Goal: Complete application form

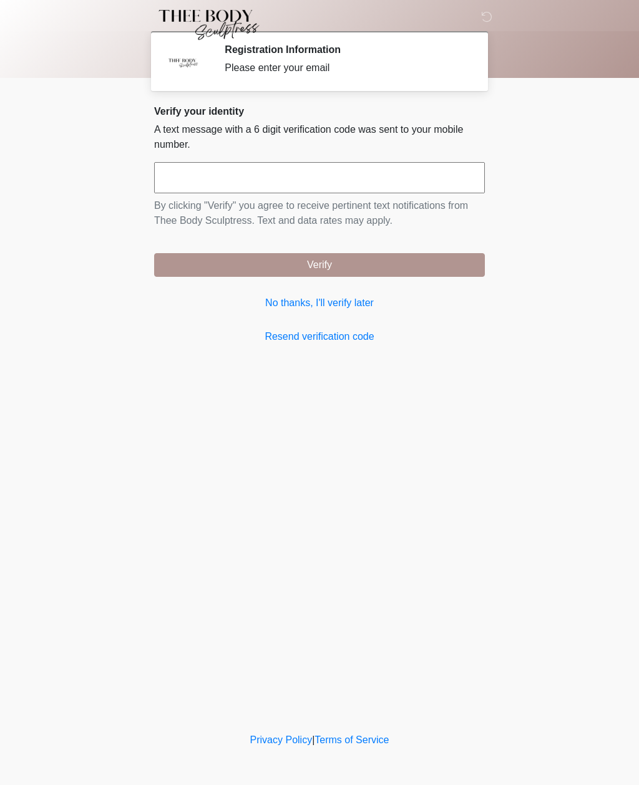
click at [312, 178] on input "text" at bounding box center [319, 177] width 331 height 31
type input "******"
click at [454, 256] on button "Verify" at bounding box center [319, 265] width 331 height 24
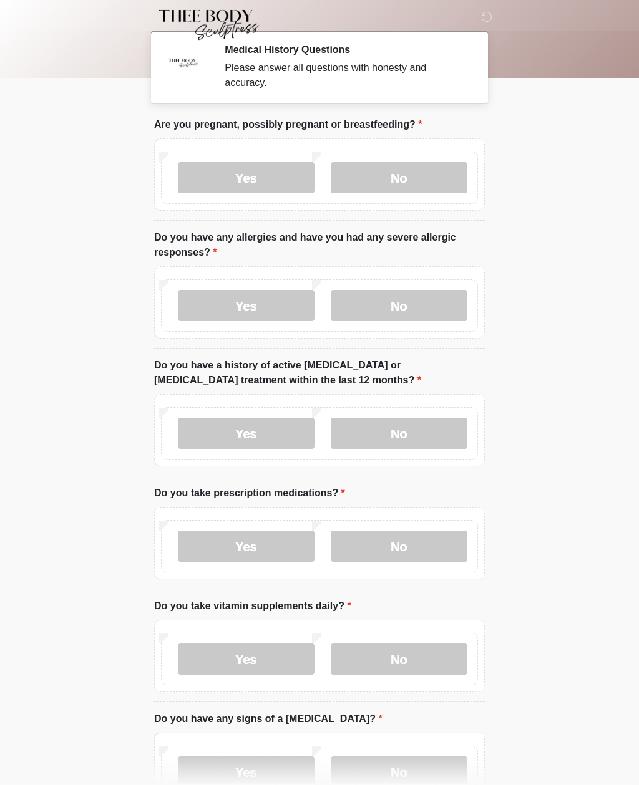
click at [435, 185] on label "No" at bounding box center [399, 177] width 137 height 31
click at [418, 291] on label "No" at bounding box center [399, 305] width 137 height 31
click at [442, 429] on label "No" at bounding box center [399, 433] width 137 height 31
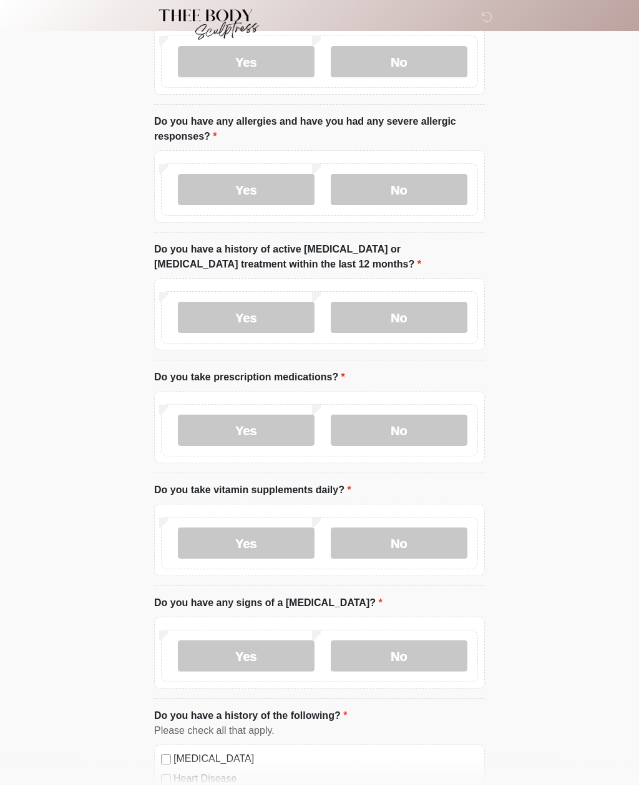
scroll to position [116, 0]
click at [283, 434] on label "Yes" at bounding box center [246, 430] width 137 height 31
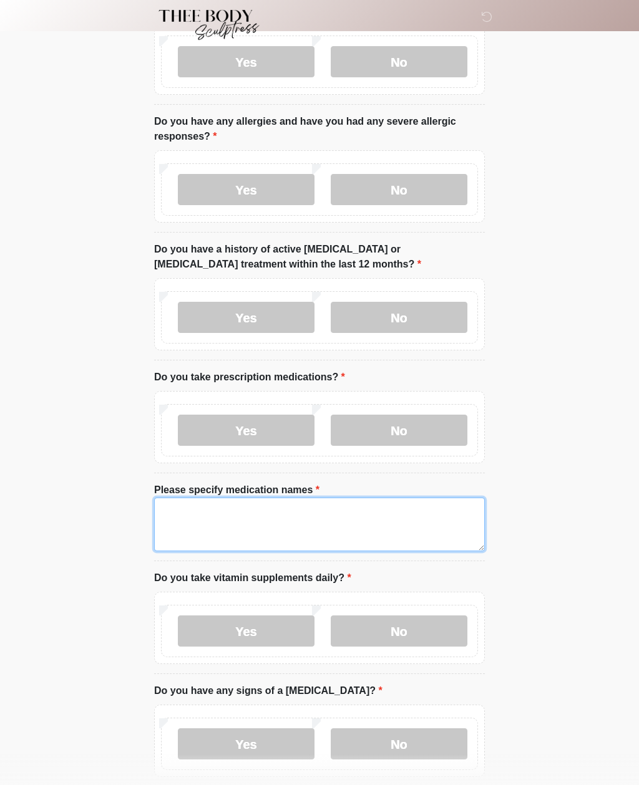
click at [286, 520] on textarea "Please specify medication names" at bounding box center [319, 525] width 331 height 54
type textarea "********"
click at [574, 530] on body "‎ ‎ ‎ ‎ Medical History Questions Please answer all questions with honesty and …" at bounding box center [319, 276] width 639 height 785
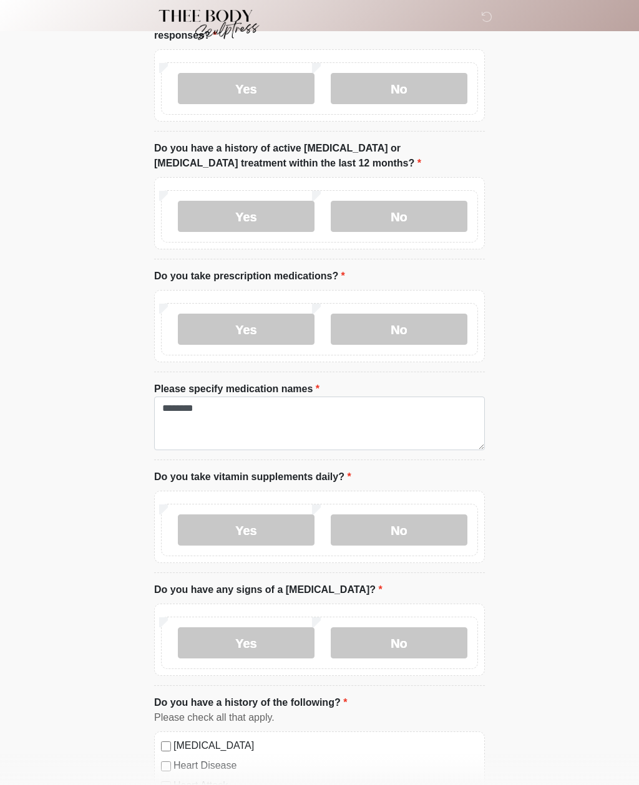
scroll to position [231, 0]
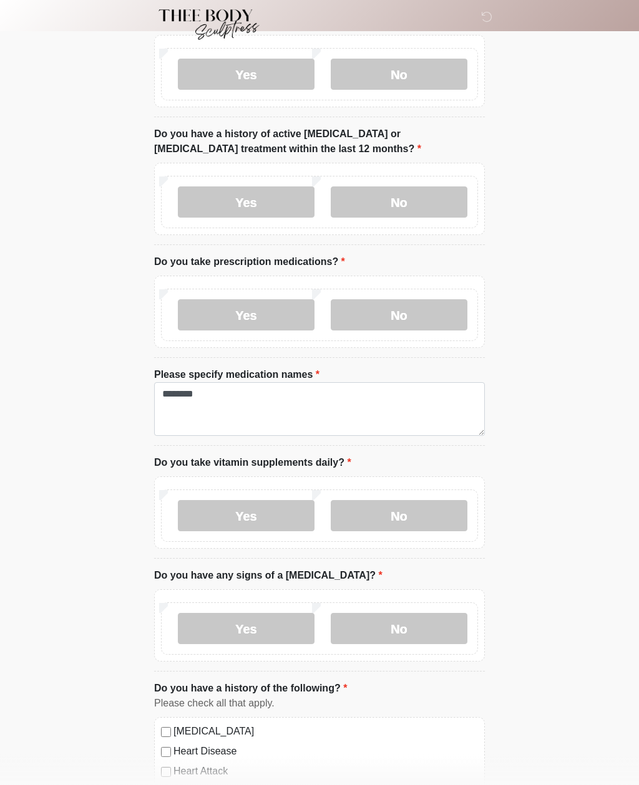
click at [288, 514] on label "Yes" at bounding box center [246, 516] width 137 height 31
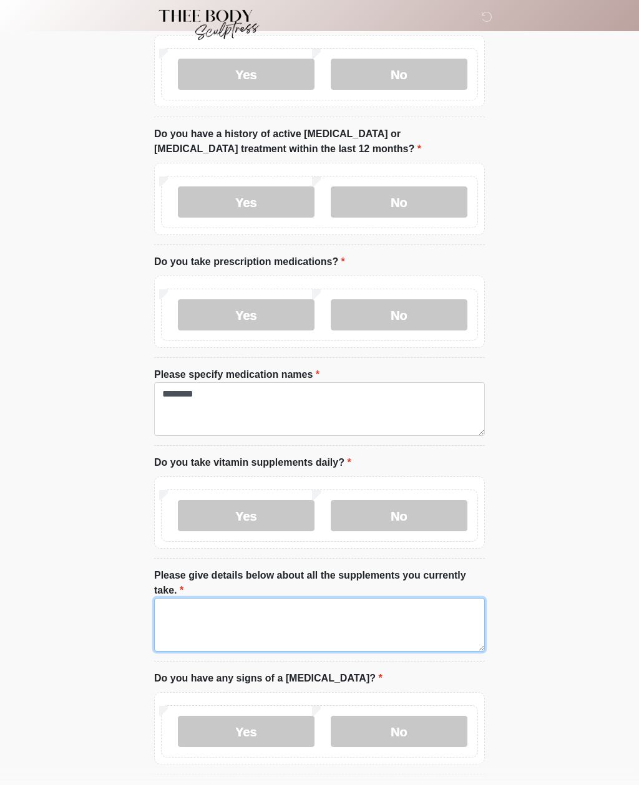
click at [263, 622] on textarea "Please give details below about all the supplements you currently take." at bounding box center [319, 625] width 331 height 54
type textarea "**********"
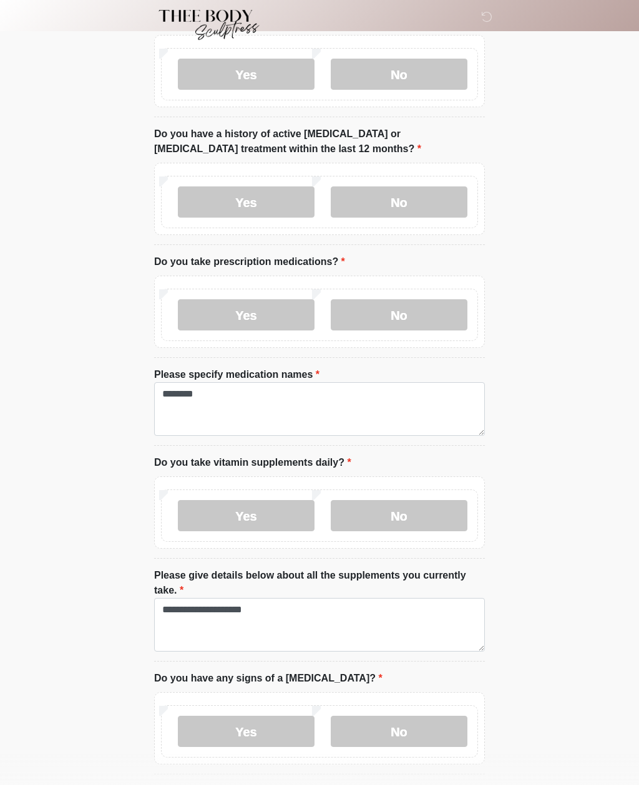
click at [515, 554] on html "‎ ‎ ‎ ‎ Medical History Questions Please answer all questions with honesty and …" at bounding box center [319, 161] width 639 height 785
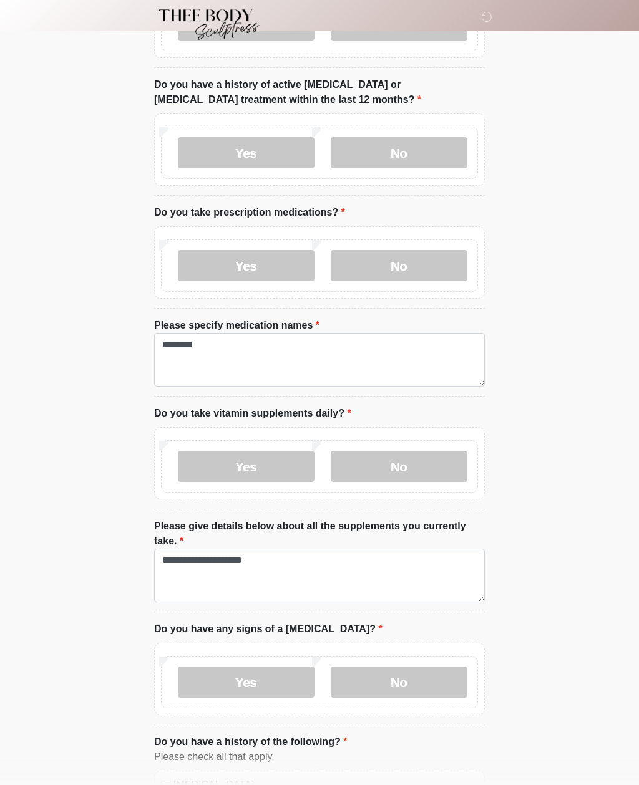
scroll to position [297, 0]
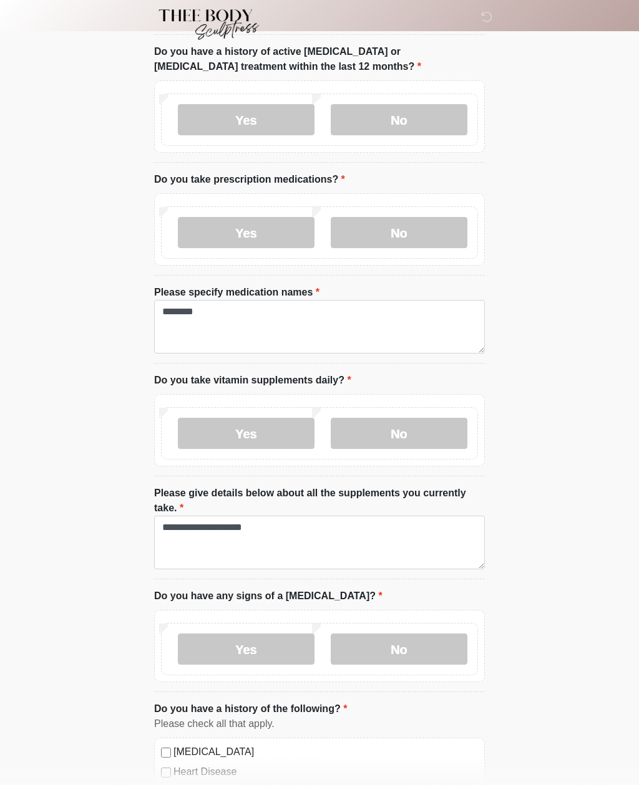
click at [417, 650] on label "No" at bounding box center [399, 649] width 137 height 31
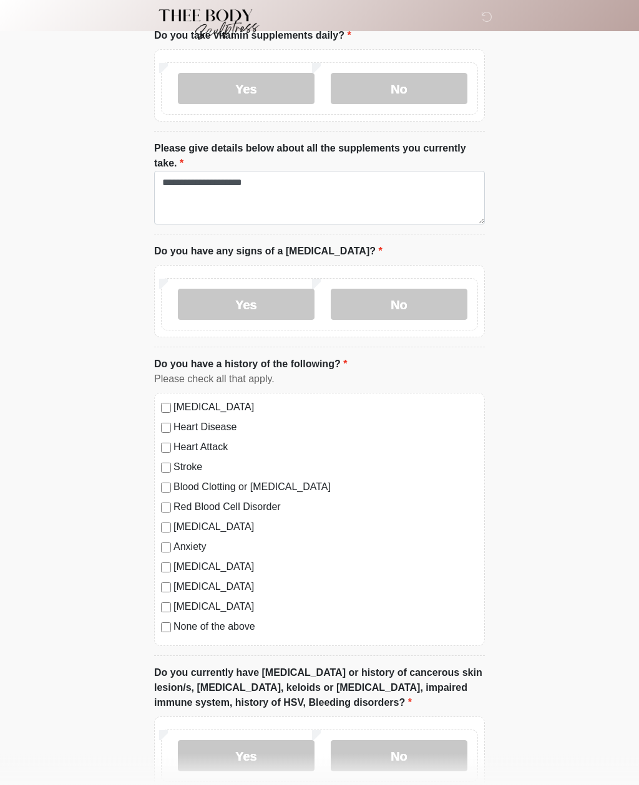
scroll to position [659, 0]
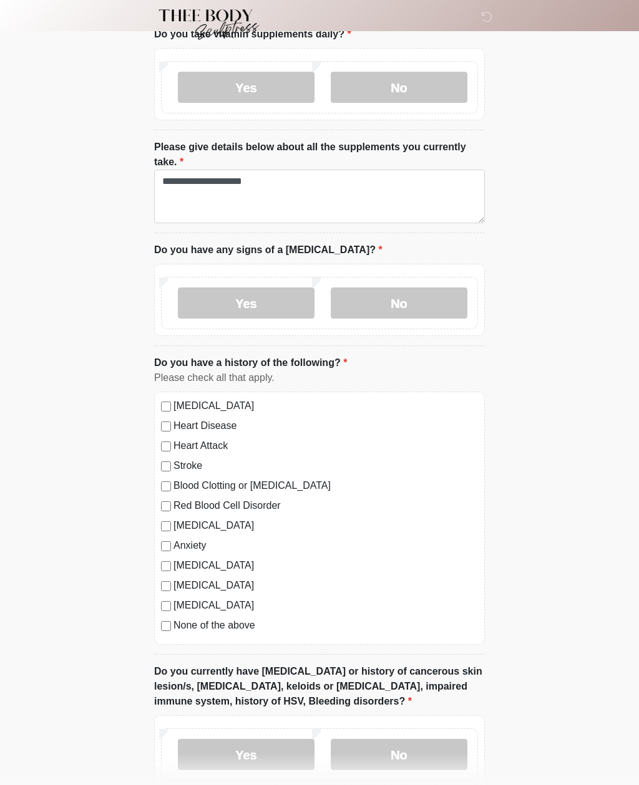
click at [239, 624] on label "None of the above" at bounding box center [325, 626] width 304 height 15
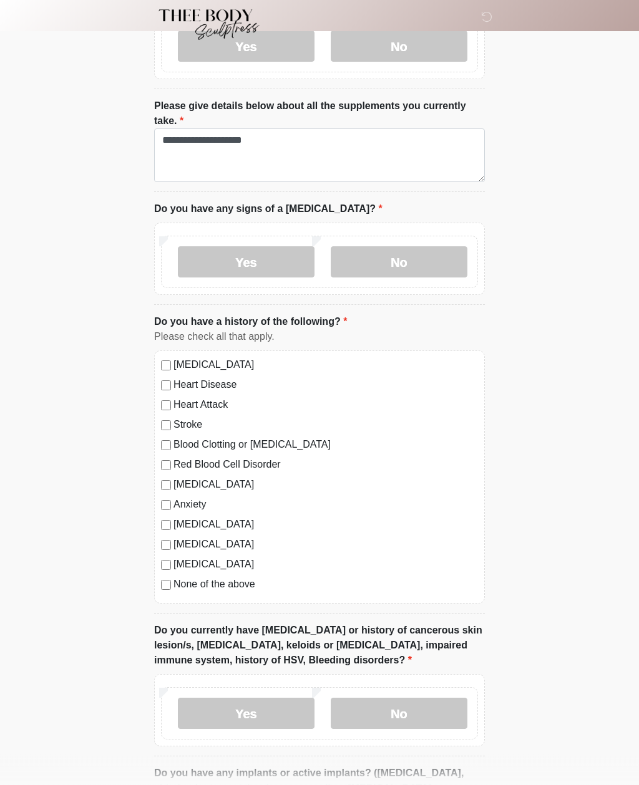
scroll to position [810, 0]
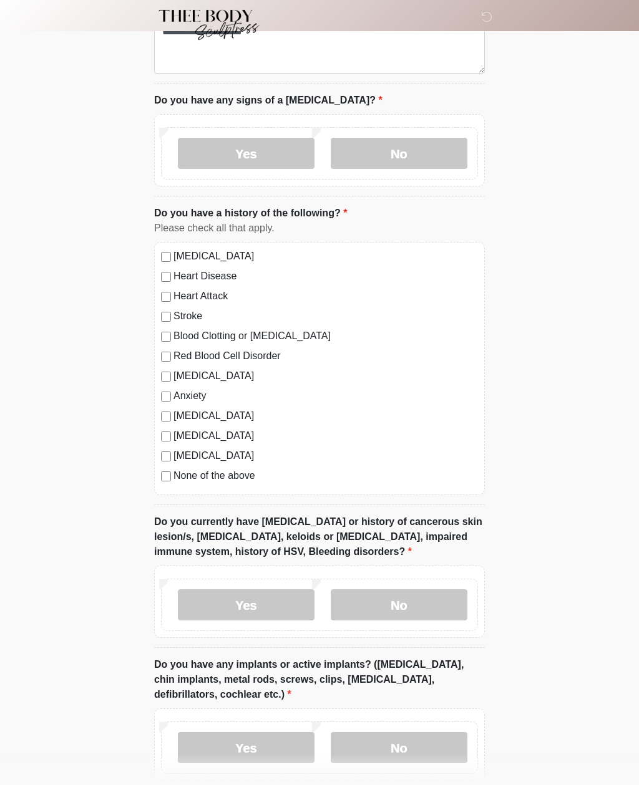
click at [415, 606] on label "No" at bounding box center [399, 604] width 137 height 31
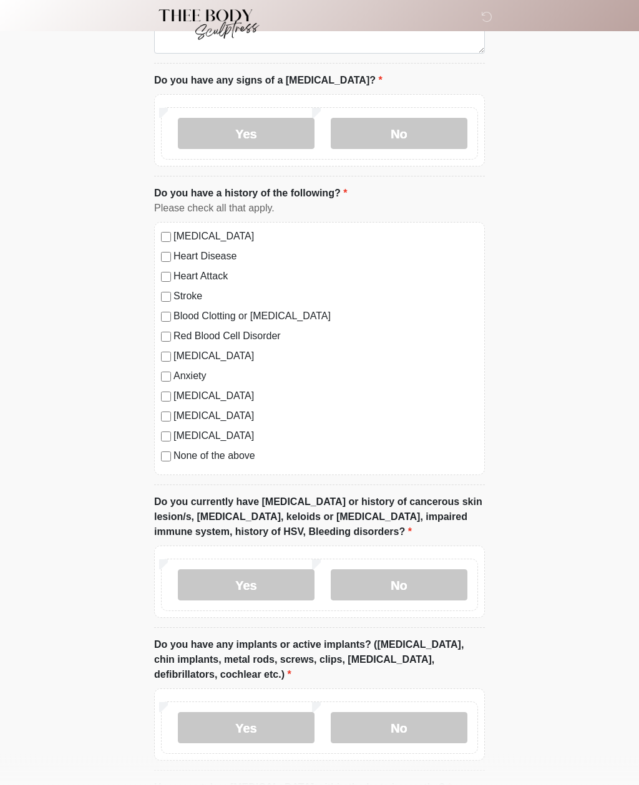
scroll to position [986, 0]
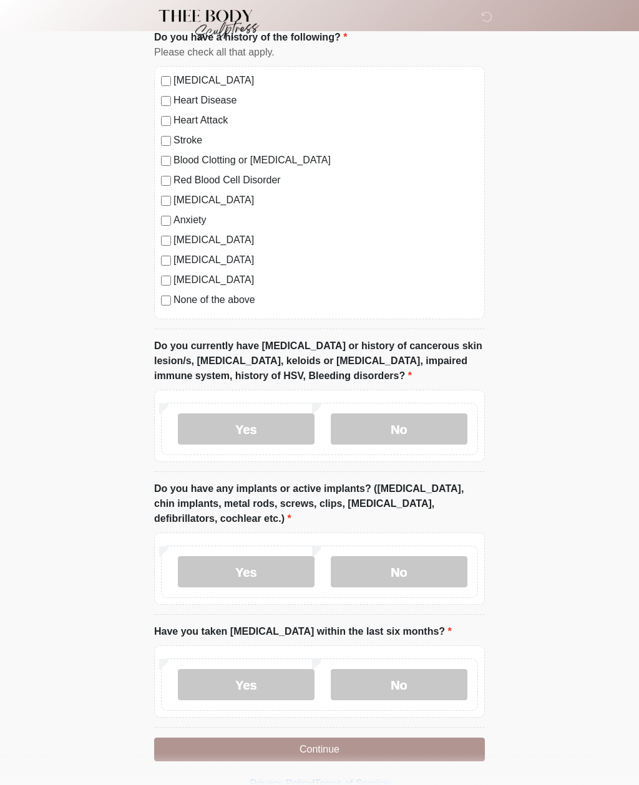
click at [432, 570] on label "No" at bounding box center [399, 571] width 137 height 31
click at [402, 687] on label "No" at bounding box center [399, 684] width 137 height 31
click at [431, 744] on button "Continue" at bounding box center [319, 750] width 331 height 24
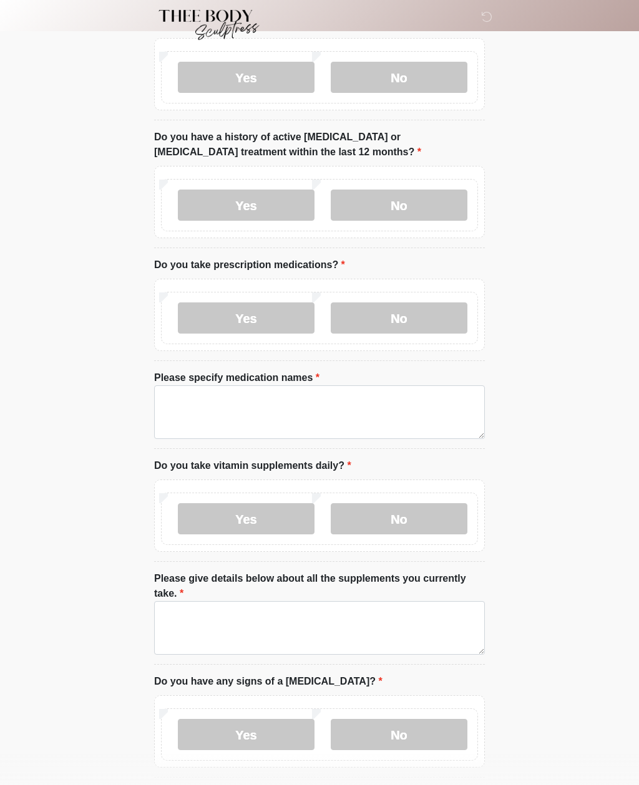
scroll to position [0, 0]
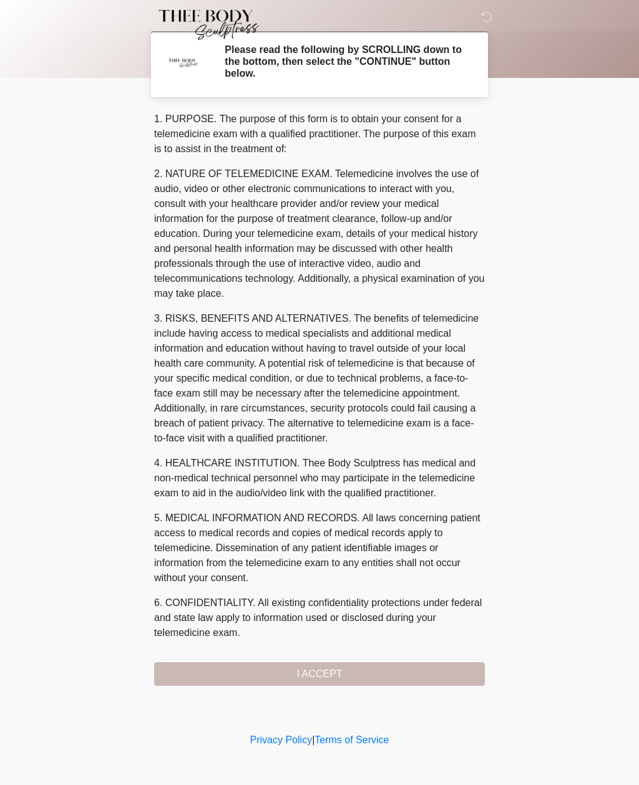
click at [426, 676] on div "1. PURPOSE. The purpose of this form is to obtain your consent for a telemedici…" at bounding box center [319, 399] width 331 height 574
click at [420, 671] on div "1. PURPOSE. The purpose of this form is to obtain your consent for a telemedici…" at bounding box center [319, 399] width 331 height 574
click at [423, 661] on div "1. PURPOSE. The purpose of this form is to obtain your consent for a telemedici…" at bounding box center [319, 399] width 331 height 574
click at [416, 664] on div "1. PURPOSE. The purpose of this form is to obtain your consent for a telemedici…" at bounding box center [319, 399] width 331 height 574
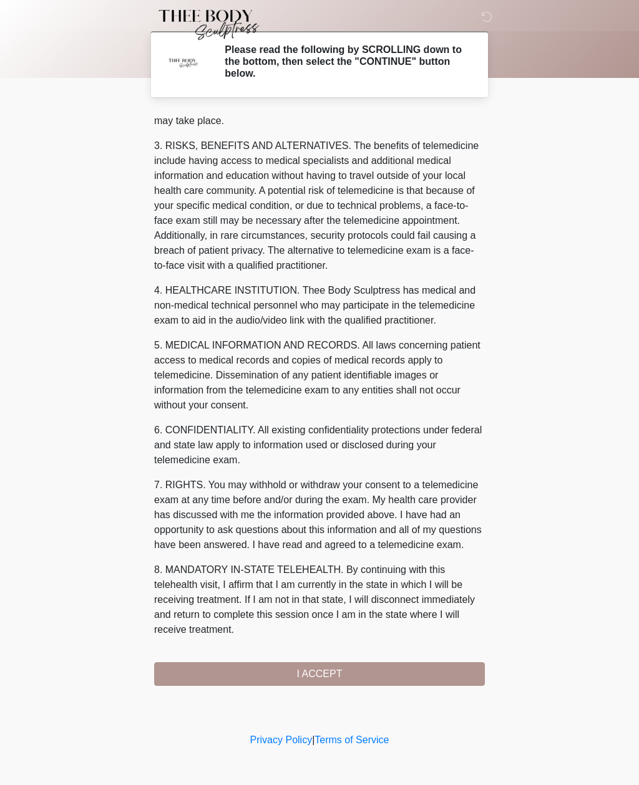
scroll to position [188, 0]
click at [322, 672] on button "I ACCEPT" at bounding box center [319, 674] width 331 height 24
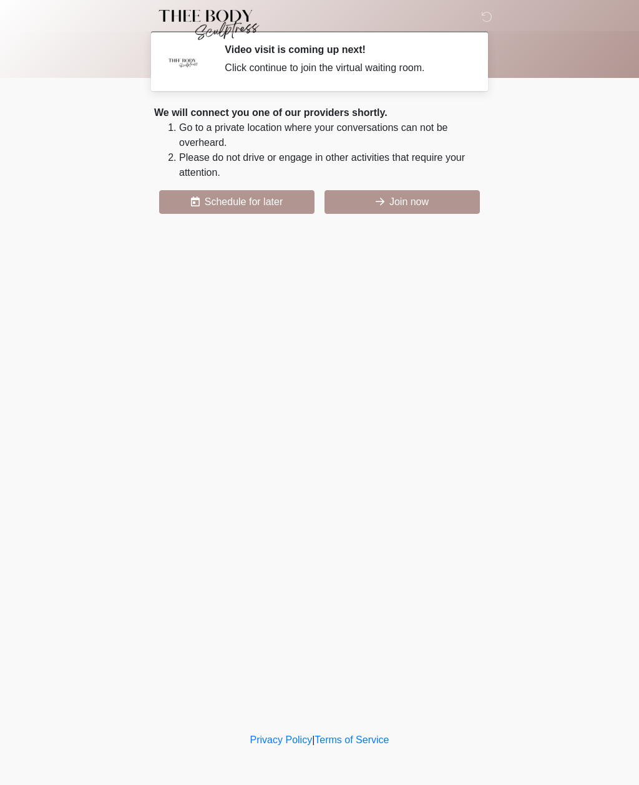
click at [396, 195] on button "Join now" at bounding box center [401, 202] width 155 height 24
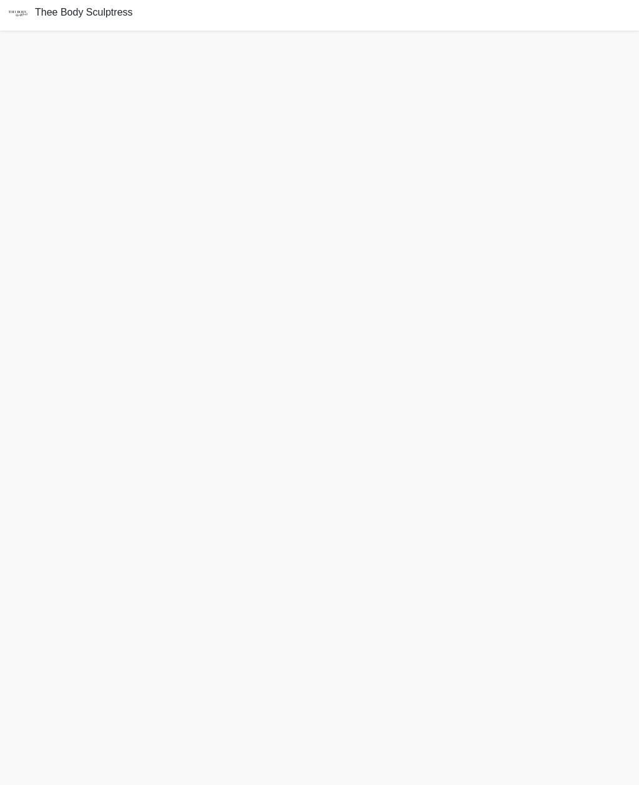
scroll to position [4, 0]
